Goal: Information Seeking & Learning: Learn about a topic

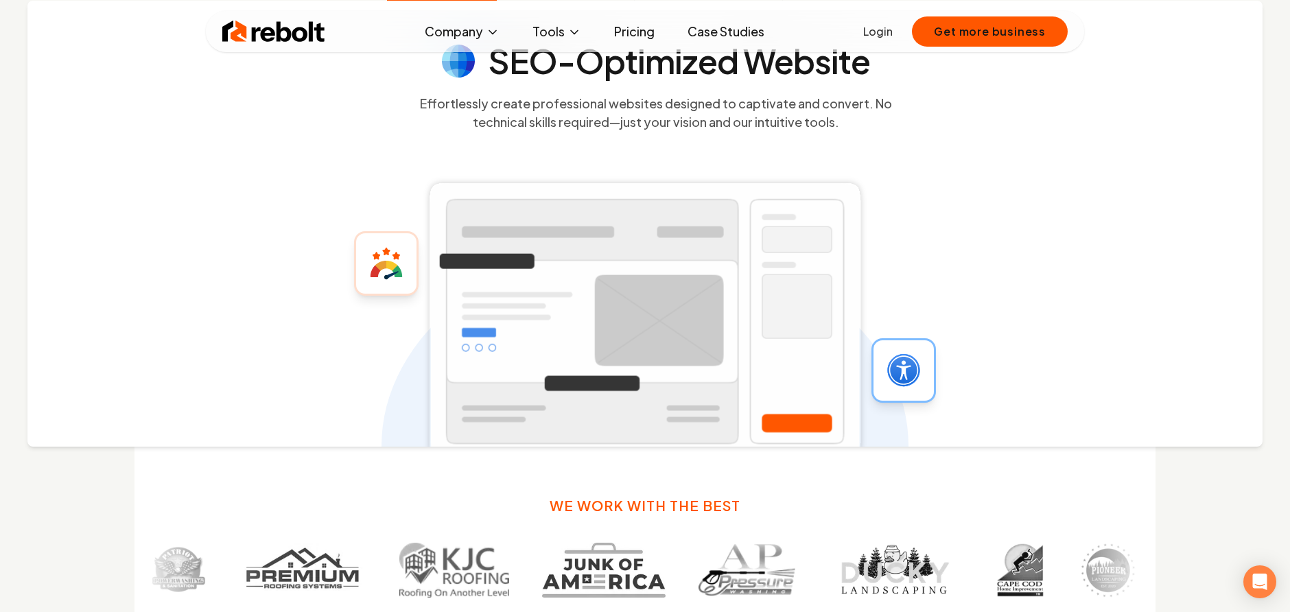
scroll to position [167, 0]
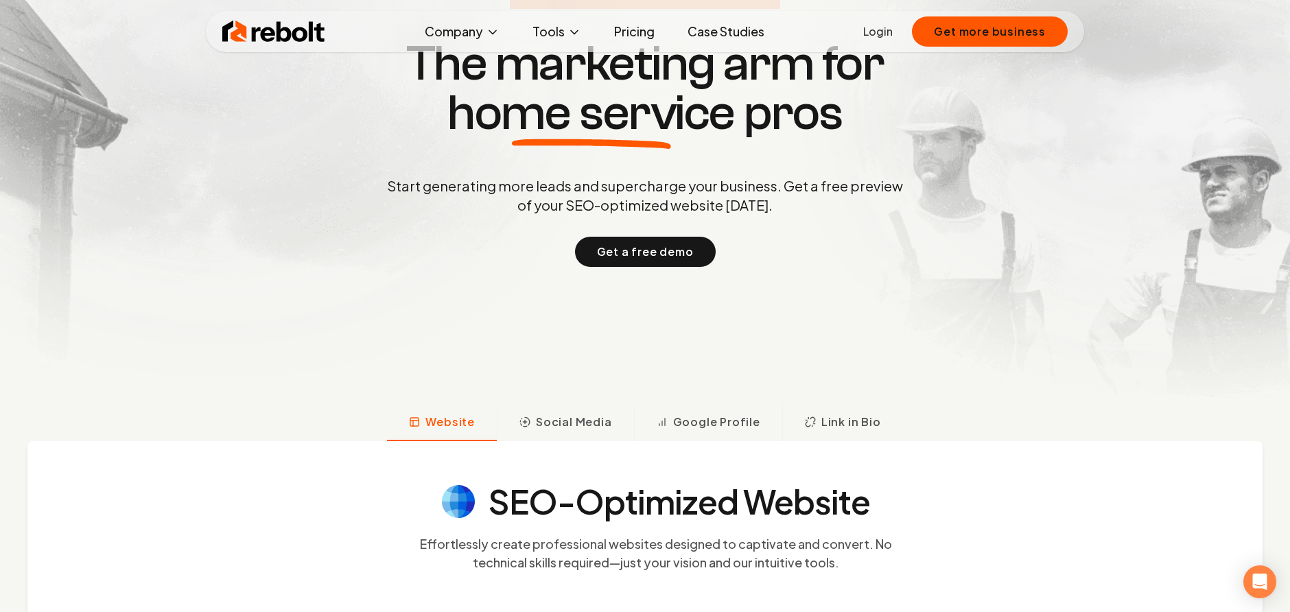
click at [628, 29] on link "Pricing" at bounding box center [634, 31] width 62 height 27
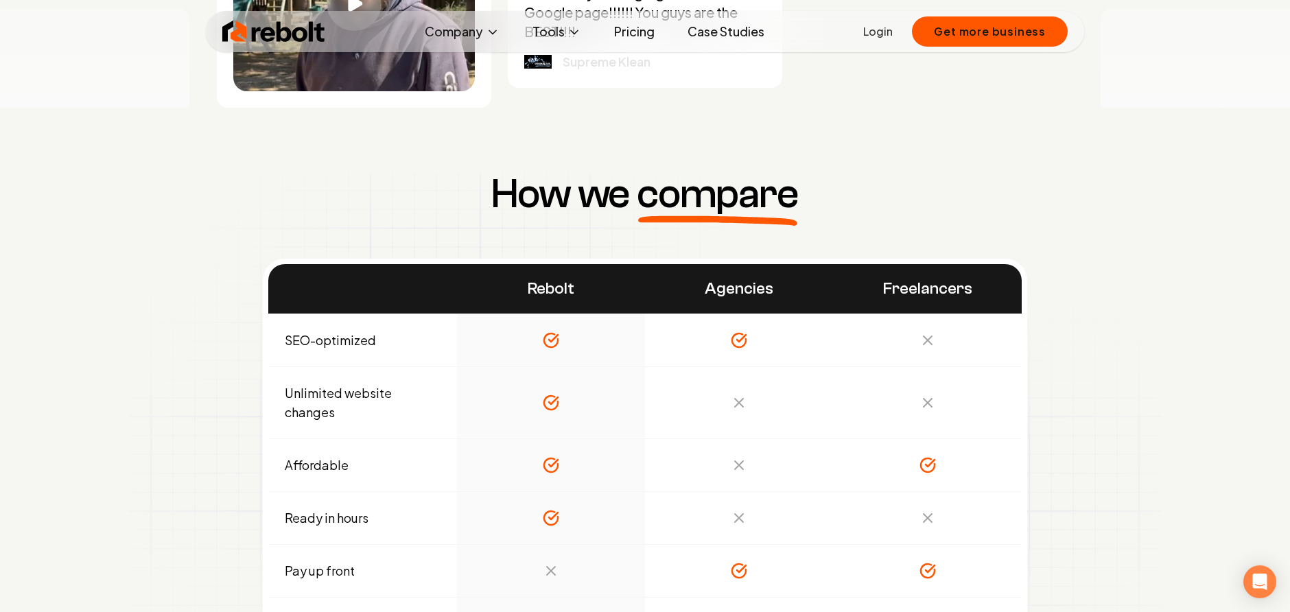
scroll to position [4495, 0]
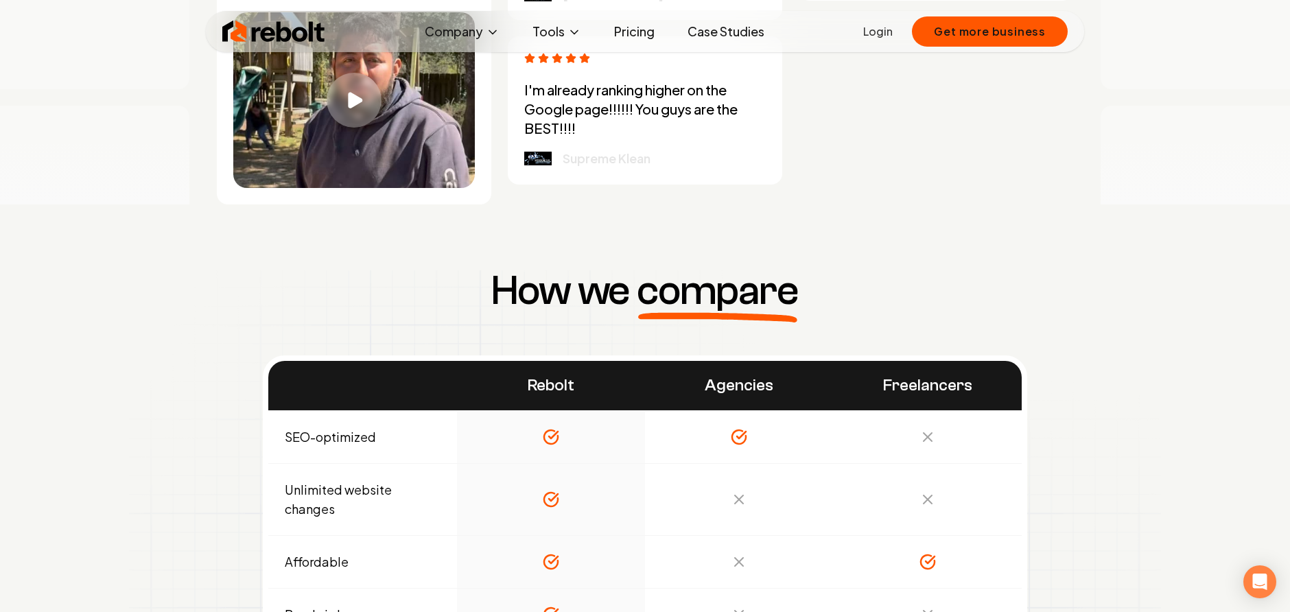
click at [626, 29] on link "Pricing" at bounding box center [634, 31] width 62 height 27
